Goal: Transaction & Acquisition: Book appointment/travel/reservation

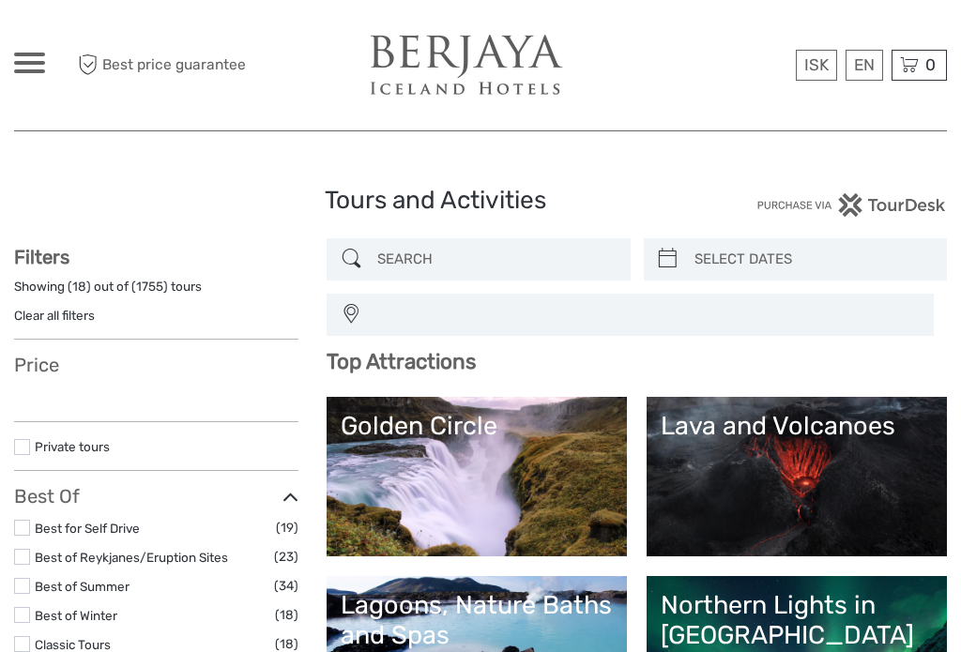
select select
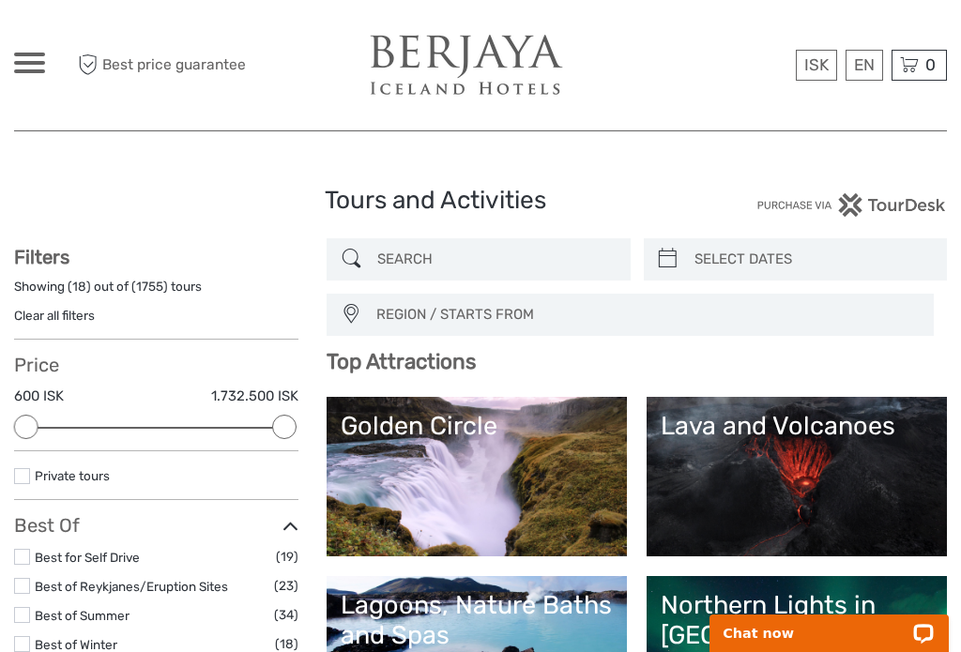
click at [522, 257] on input "search" at bounding box center [495, 259] width 251 height 33
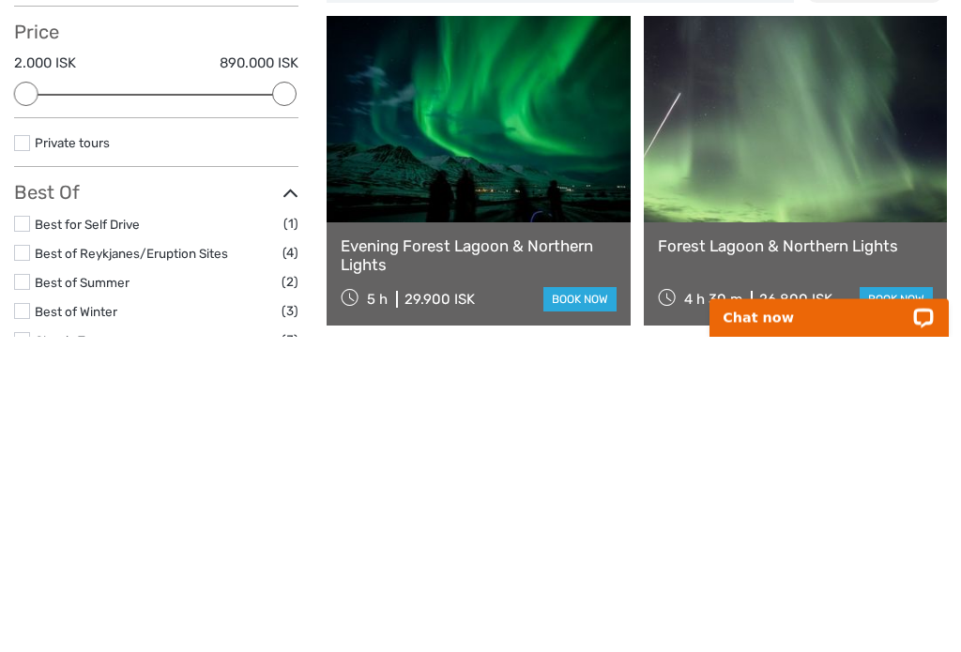
scroll to position [26, 0]
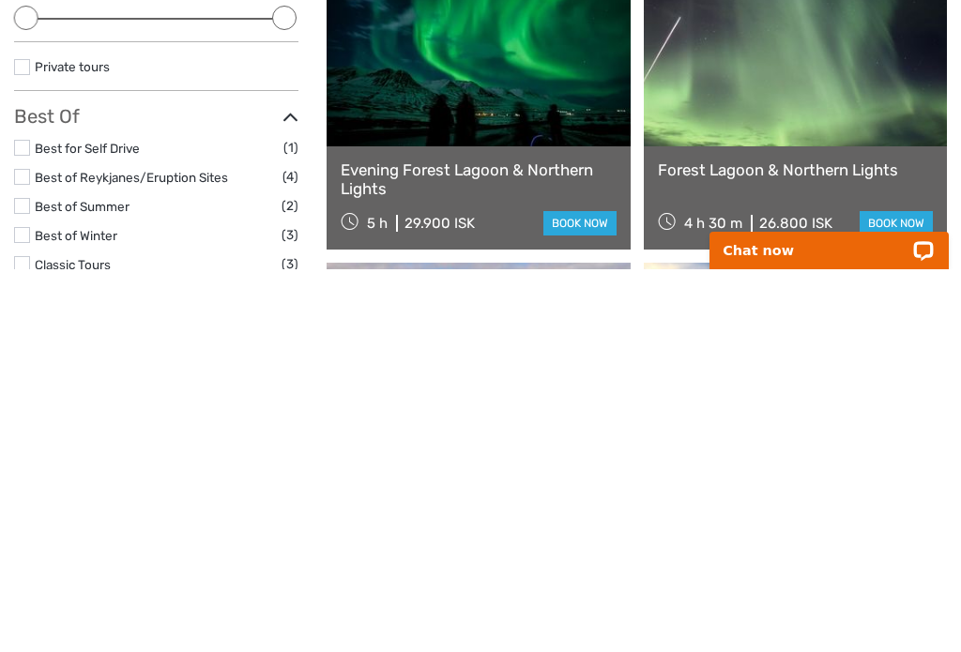
type input "Forest"
type input "[DATE]"
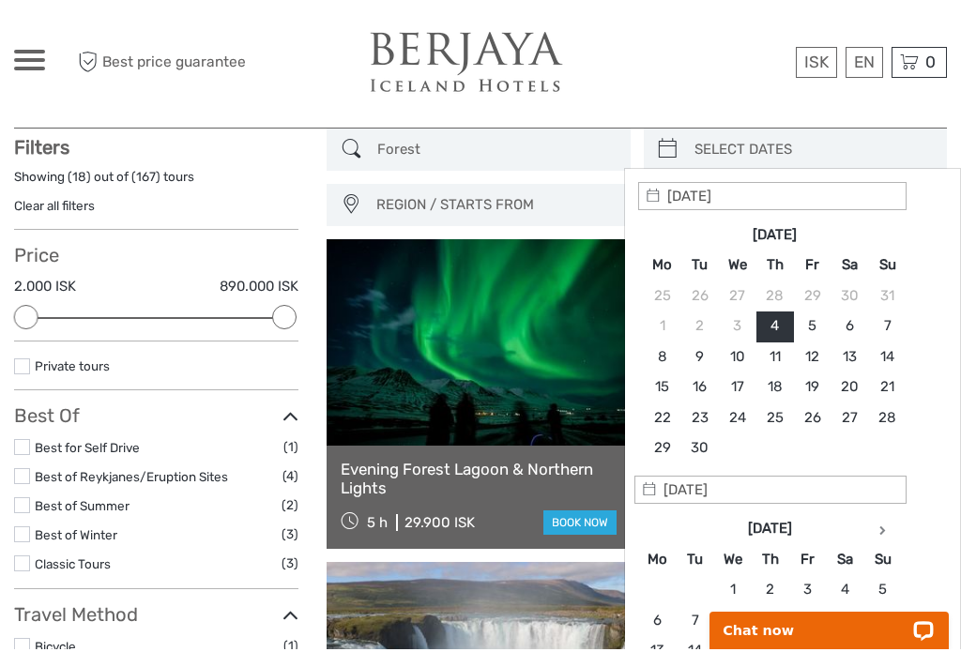
scroll to position [0, 0]
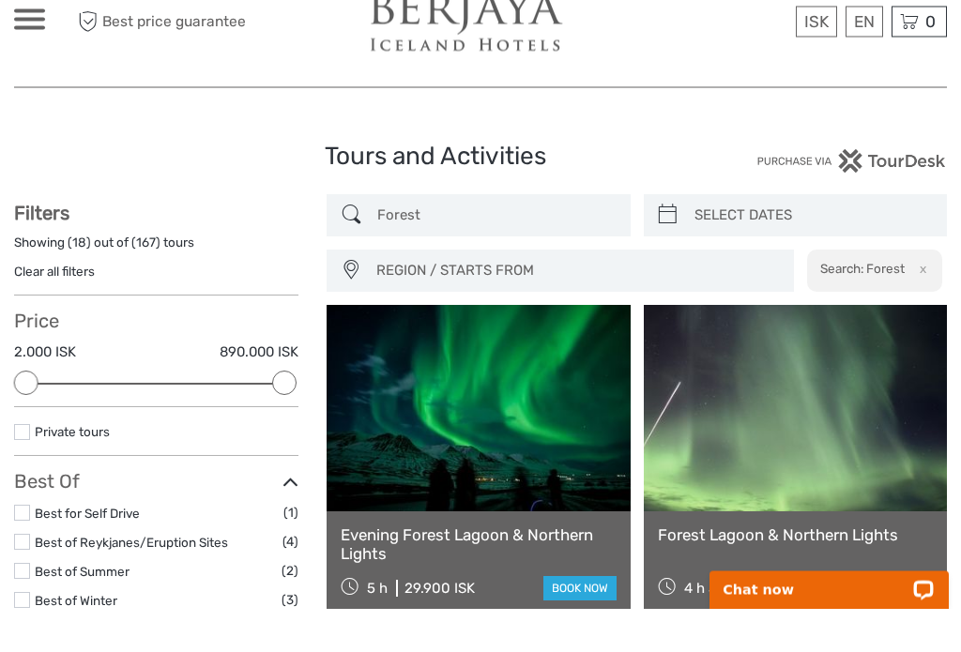
click at [482, 243] on input "Forest" at bounding box center [495, 259] width 251 height 33
type input "F"
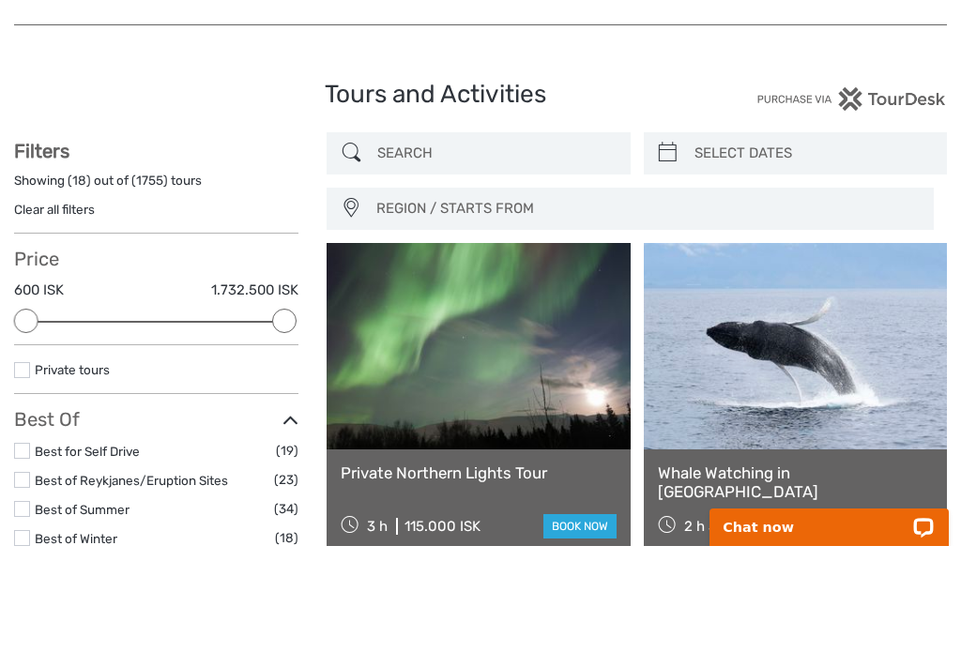
click at [261, 178] on div "Tours and Activities Tours and Activities" at bounding box center [480, 208] width 933 height 60
